Goal: Information Seeking & Learning: Learn about a topic

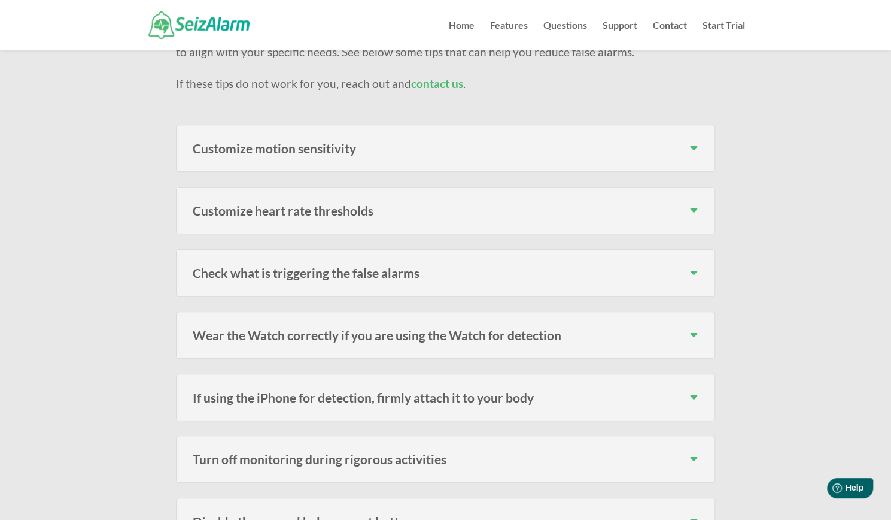
scroll to position [380, 0]
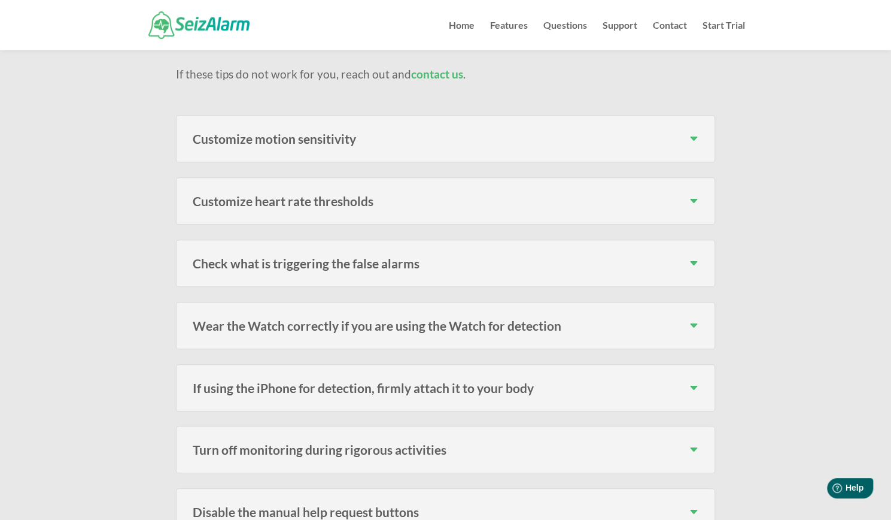
click at [275, 187] on div "Customize heart rate thresholds If you go into the “Settings” in the app you’ll…" at bounding box center [445, 200] width 539 height 47
click at [699, 195] on h3 "Customize heart rate thresholds" at bounding box center [446, 201] width 506 height 13
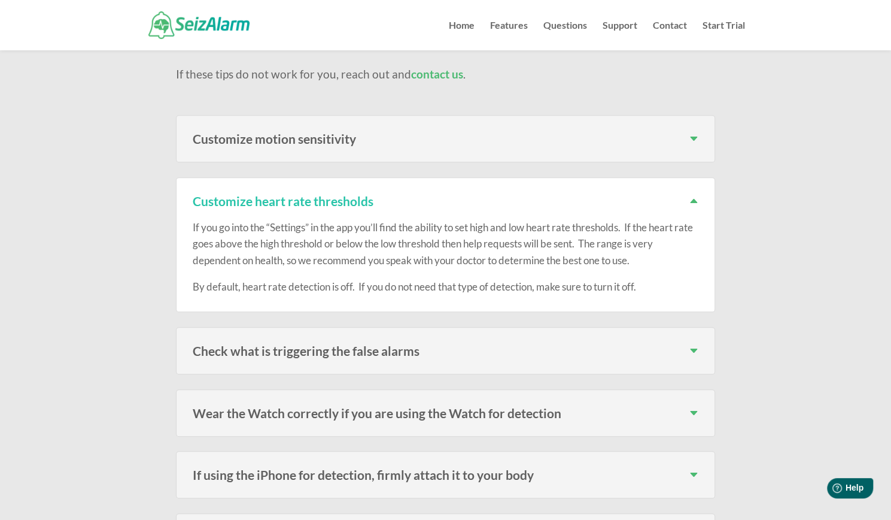
click at [692, 195] on h3 "Customize heart rate thresholds" at bounding box center [446, 201] width 506 height 13
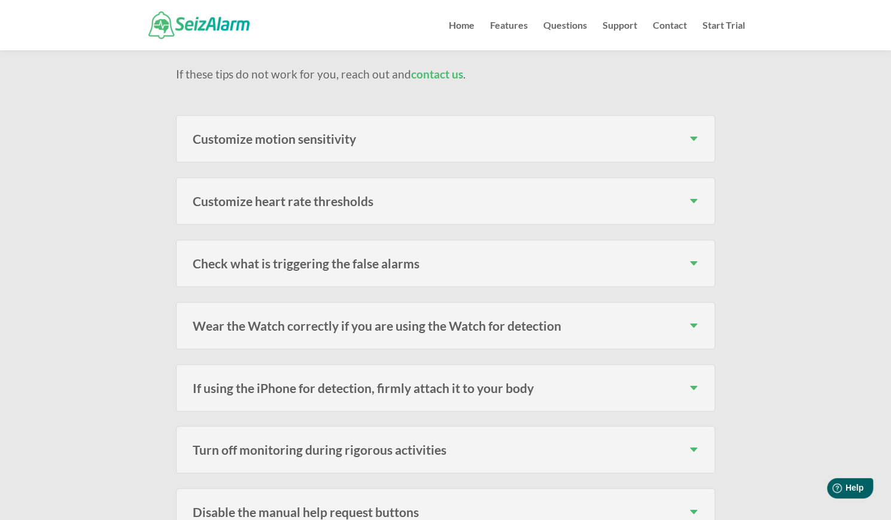
click at [699, 319] on h3 "Wear the Watch correctly if you are using the Watch for detection" at bounding box center [446, 325] width 506 height 13
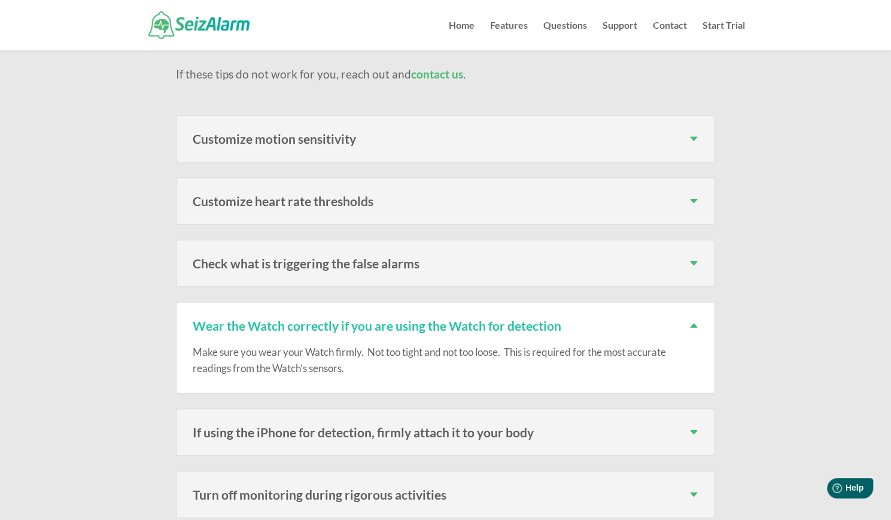
click at [699, 319] on h3 "Wear the Watch correctly if you are using the Watch for detection" at bounding box center [446, 325] width 506 height 13
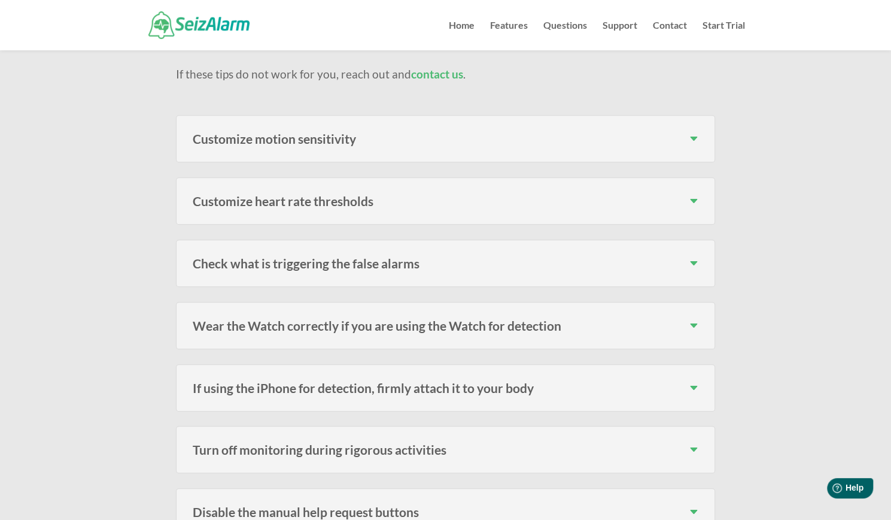
click at [687, 251] on div "Check what is triggering the false alarms In the “Log”, you can see the initiat…" at bounding box center [445, 262] width 539 height 47
click at [691, 257] on h3 "Check what is triggering the false alarms" at bounding box center [446, 263] width 506 height 13
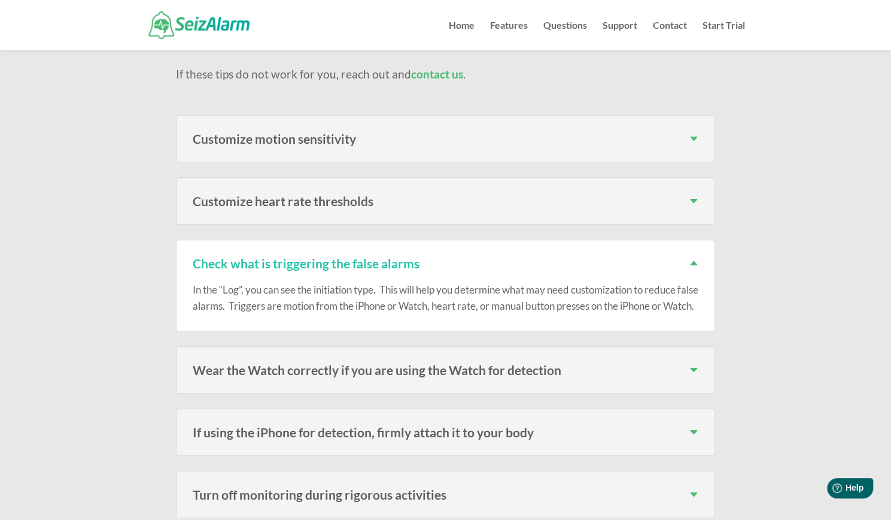
click at [691, 257] on h3 "Check what is triggering the false alarms" at bounding box center [446, 263] width 506 height 13
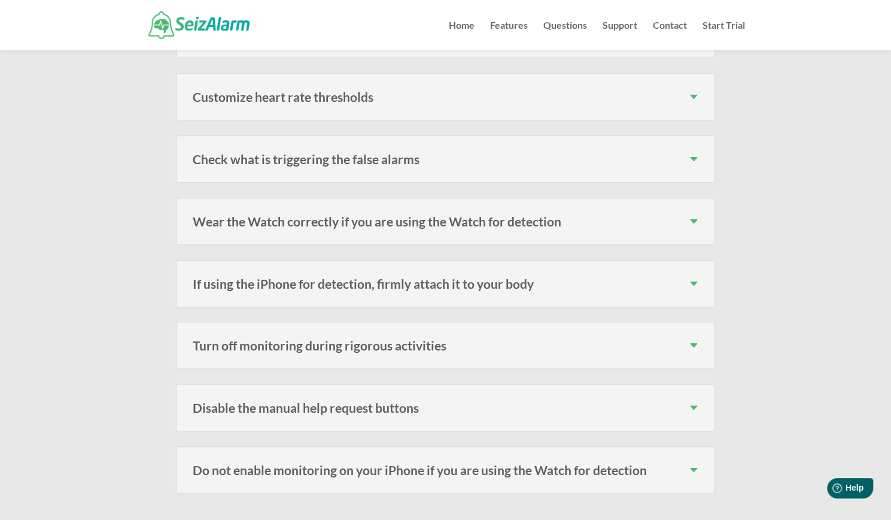
scroll to position [500, 0]
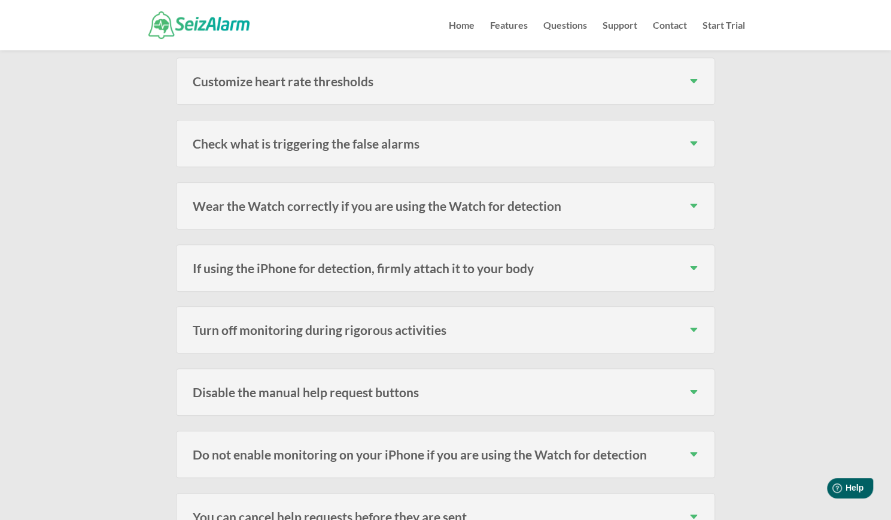
click at [698, 323] on h3 "Turn off monitoring during rigorous activities" at bounding box center [446, 329] width 506 height 13
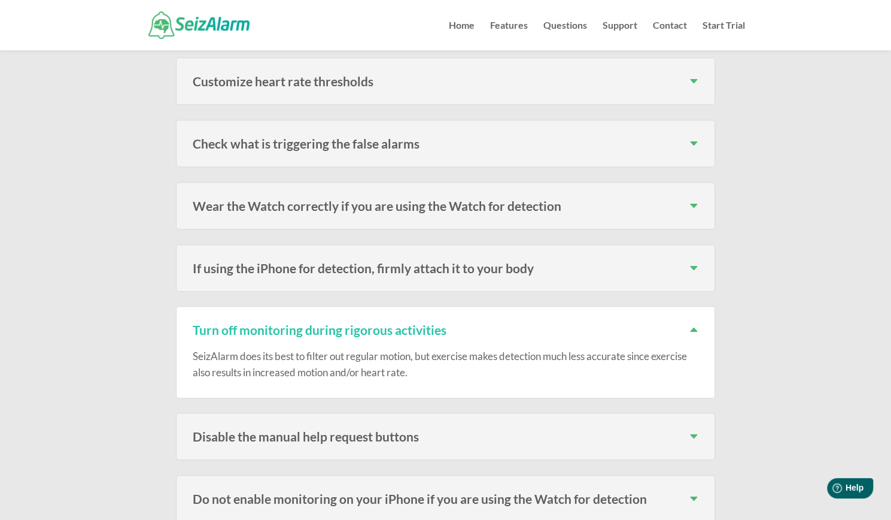
click at [693, 323] on h3 "Turn off monitoring during rigorous activities" at bounding box center [446, 329] width 506 height 13
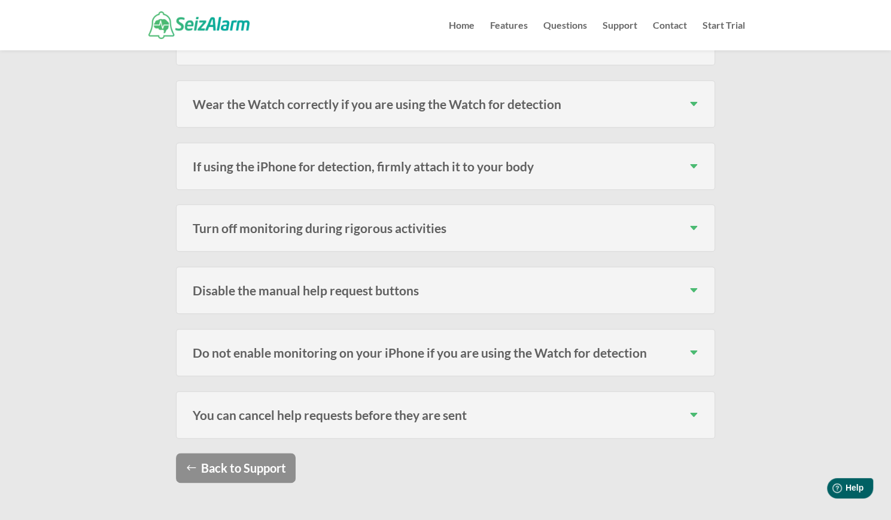
scroll to position [620, 0]
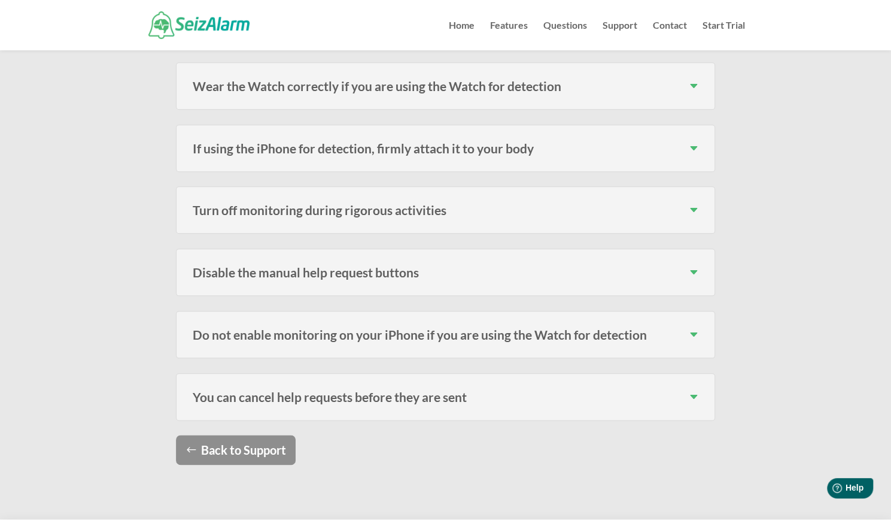
click at [688, 328] on h3 "Do not enable monitoring on your iPhone if you are using the Watch for detection" at bounding box center [446, 334] width 506 height 13
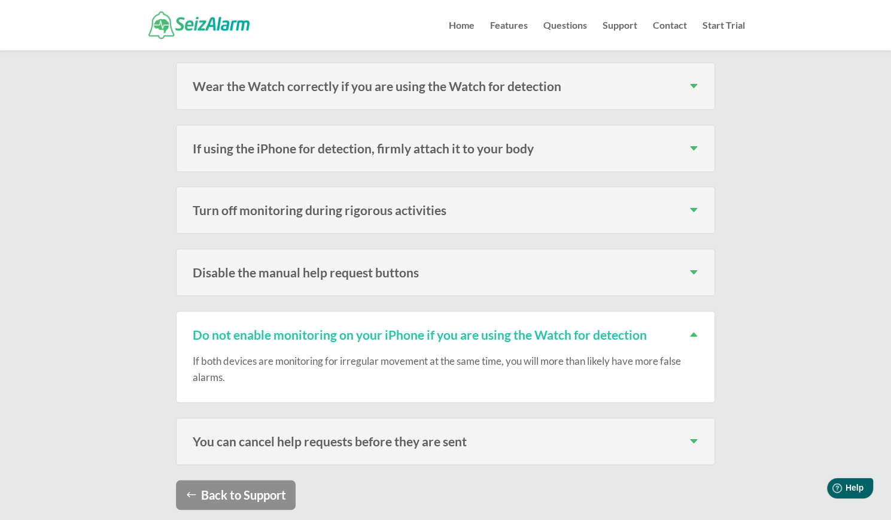
click at [688, 328] on h3 "Do not enable monitoring on your iPhone if you are using the Watch for detection" at bounding box center [446, 334] width 506 height 13
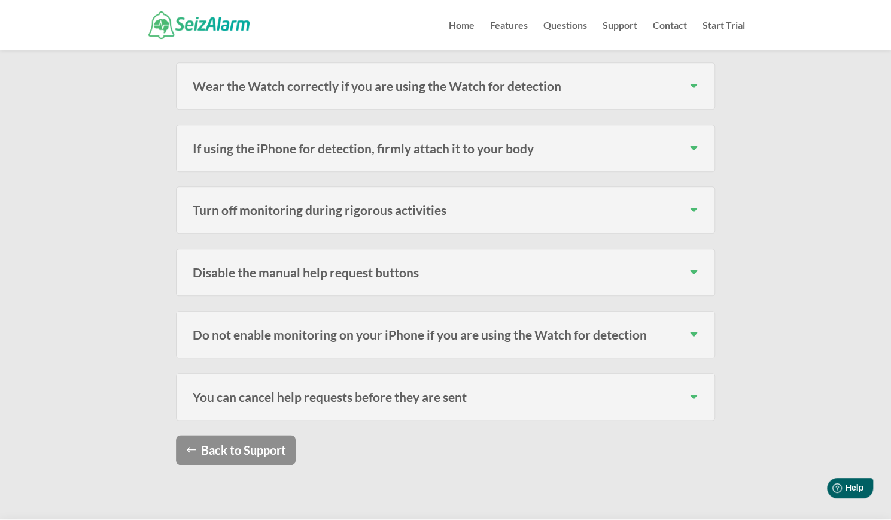
click at [692, 373] on div "You can cancel help requests before they are sent Don’t forget, you can cancel …" at bounding box center [445, 396] width 539 height 47
click at [690, 390] on h3 "You can cancel help requests before they are sent" at bounding box center [446, 396] width 506 height 13
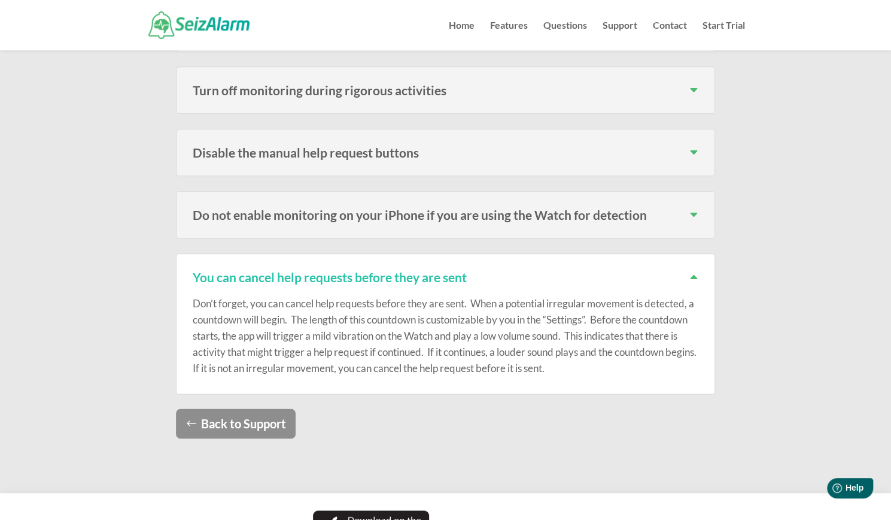
scroll to position [799, 0]
